Goal: Task Accomplishment & Management: Manage account settings

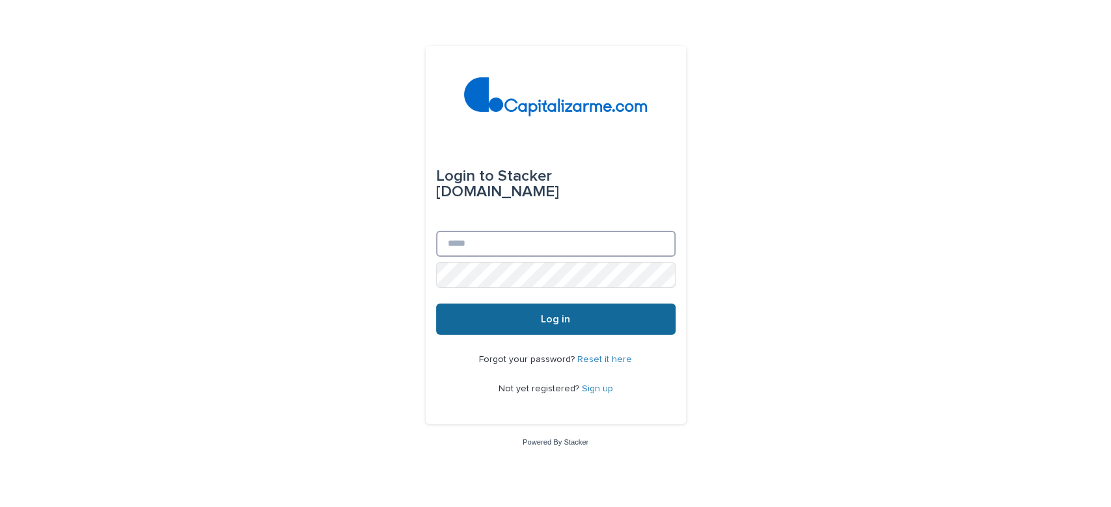
type input "**********"
click at [470, 317] on button "Log in" at bounding box center [555, 319] width 239 height 31
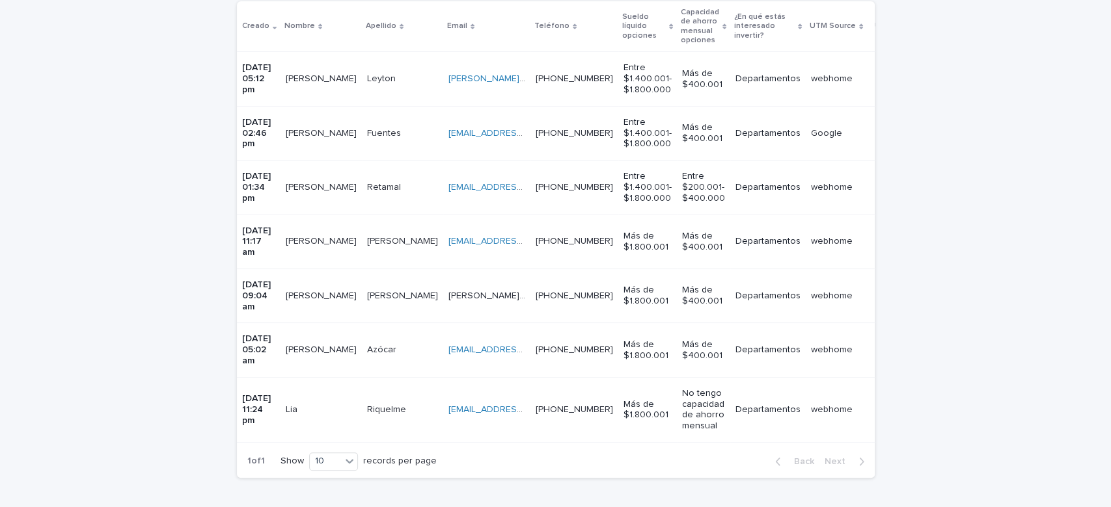
scroll to position [185, 0]
